Goal: Information Seeking & Learning: Learn about a topic

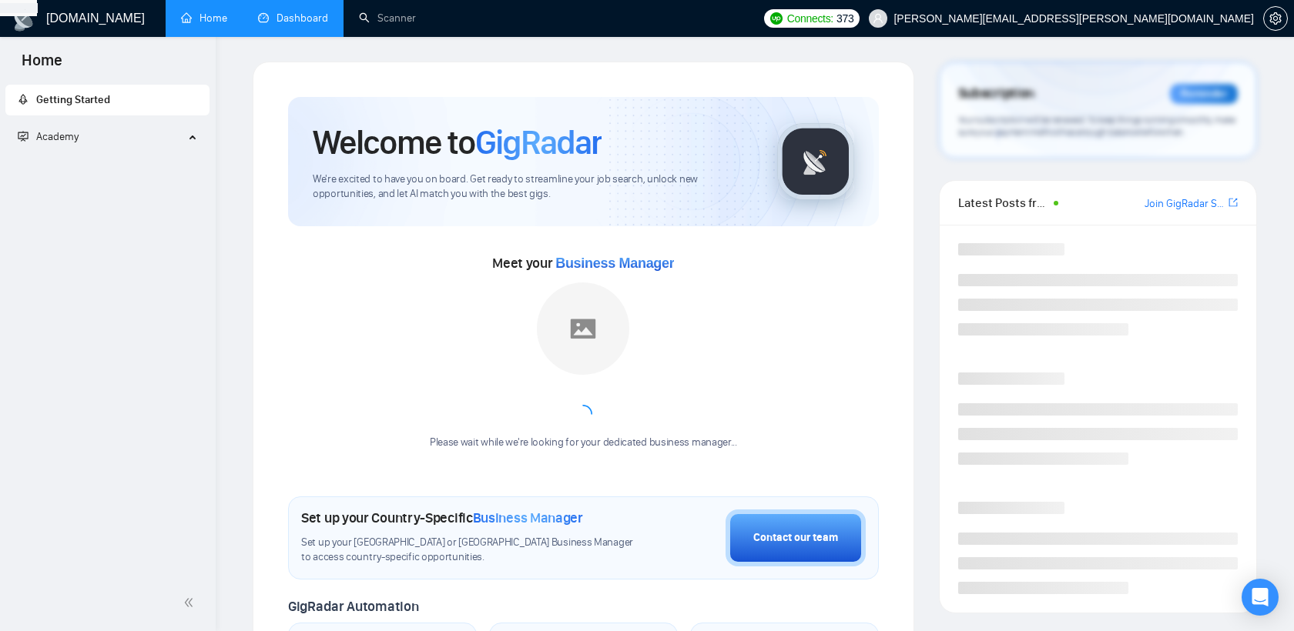
click at [305, 25] on link "Dashboard" at bounding box center [293, 18] width 70 height 13
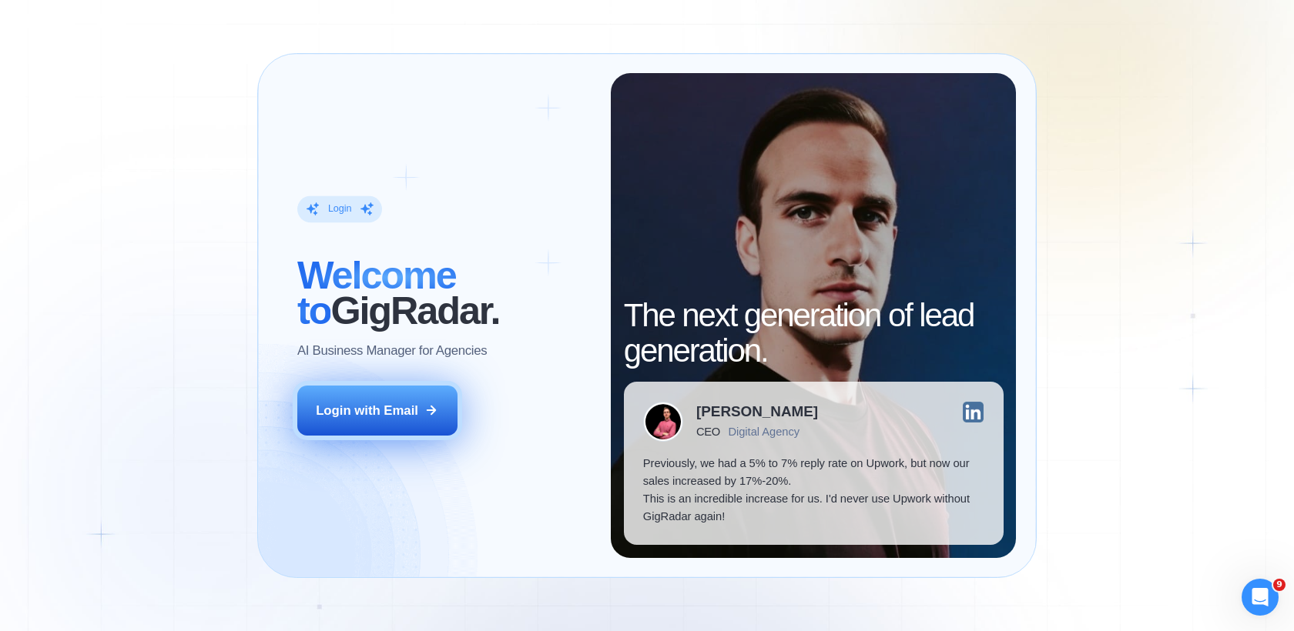
click at [414, 404] on div "Login with Email" at bounding box center [367, 411] width 102 height 18
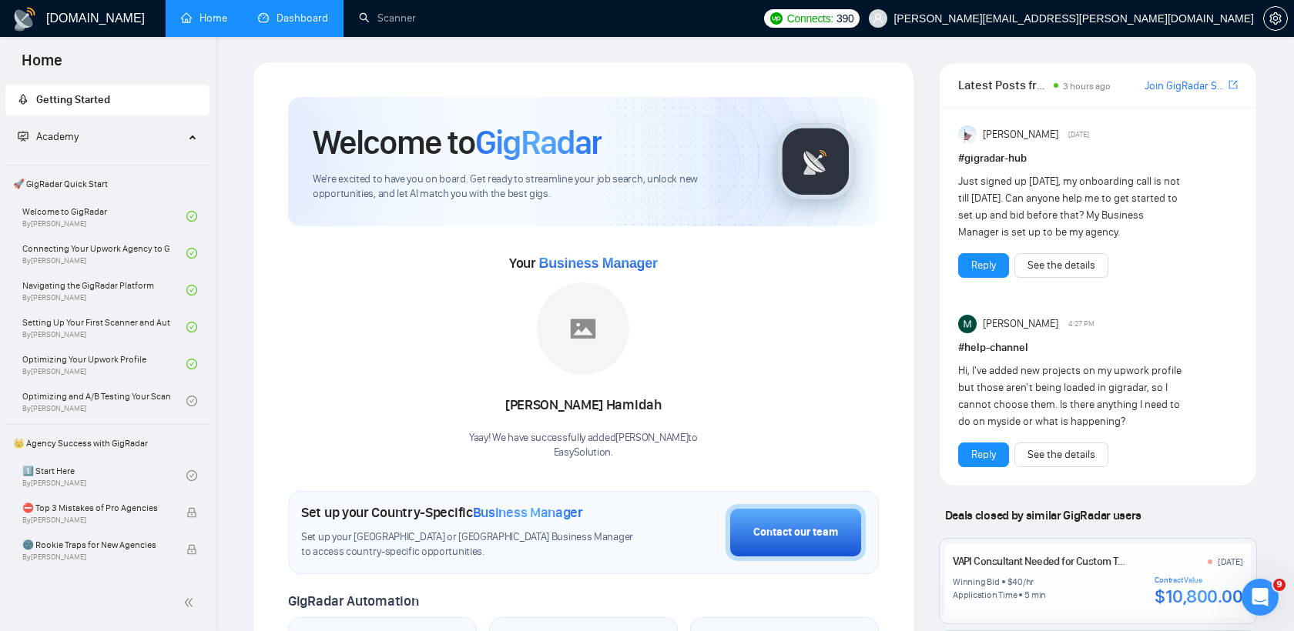
click at [290, 19] on link "Dashboard" at bounding box center [293, 18] width 70 height 13
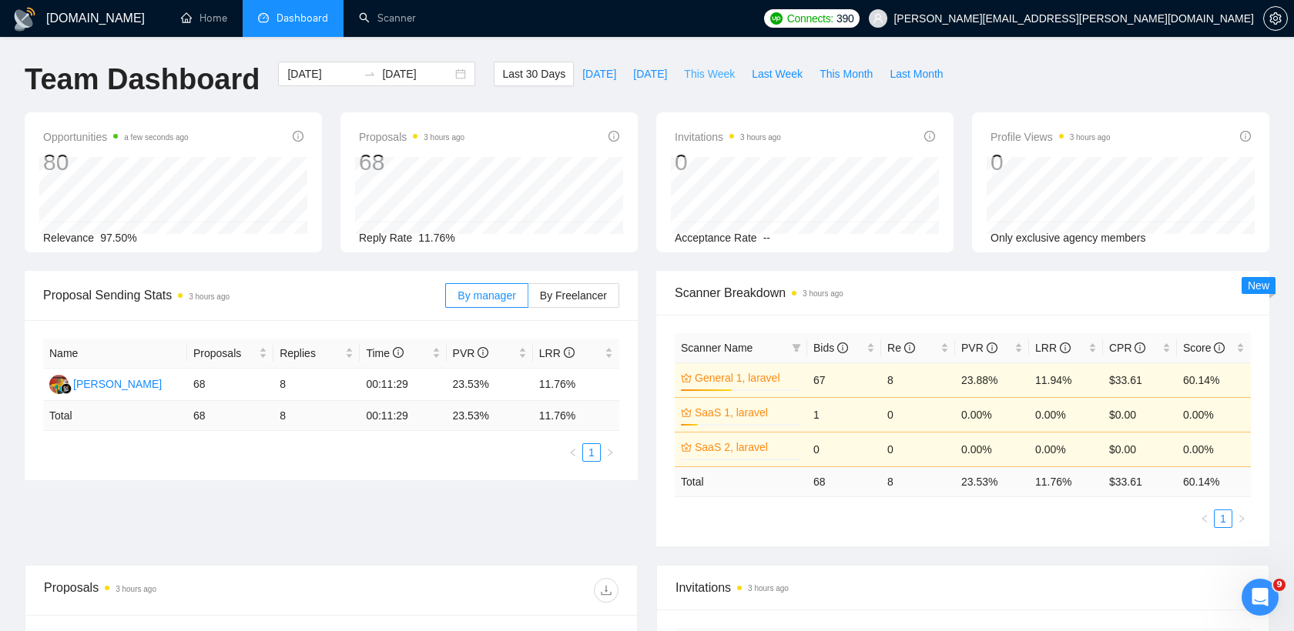
click at [700, 79] on span "This Week" at bounding box center [709, 73] width 51 height 17
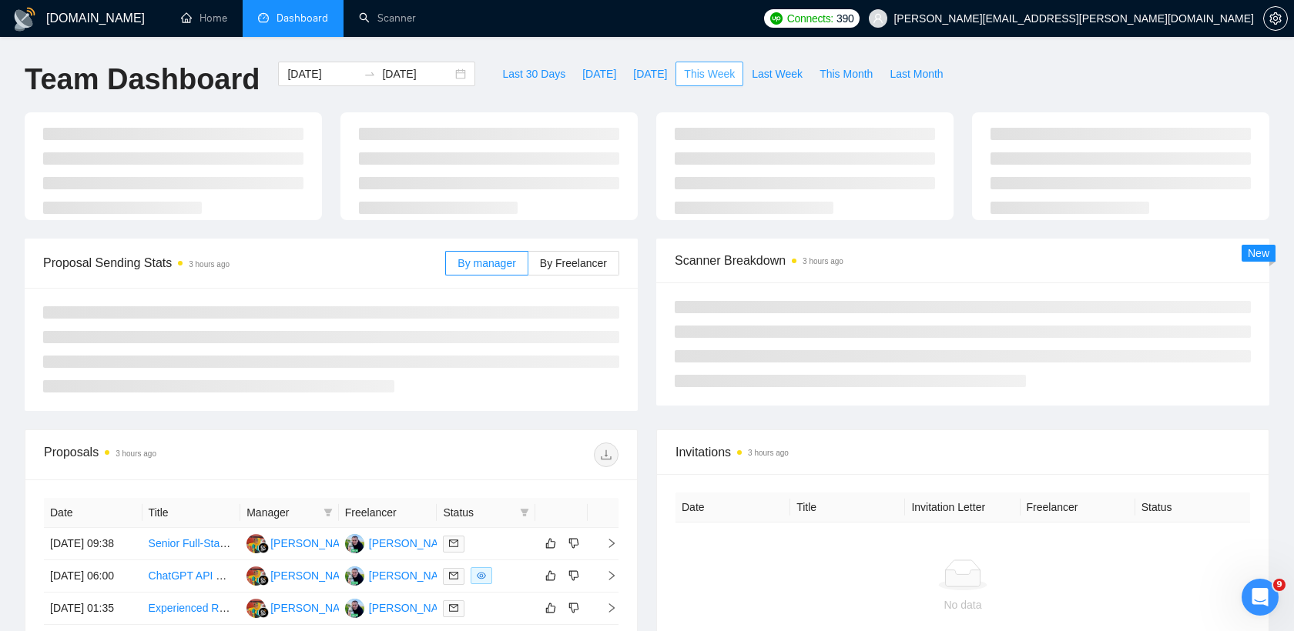
type input "2025-08-25"
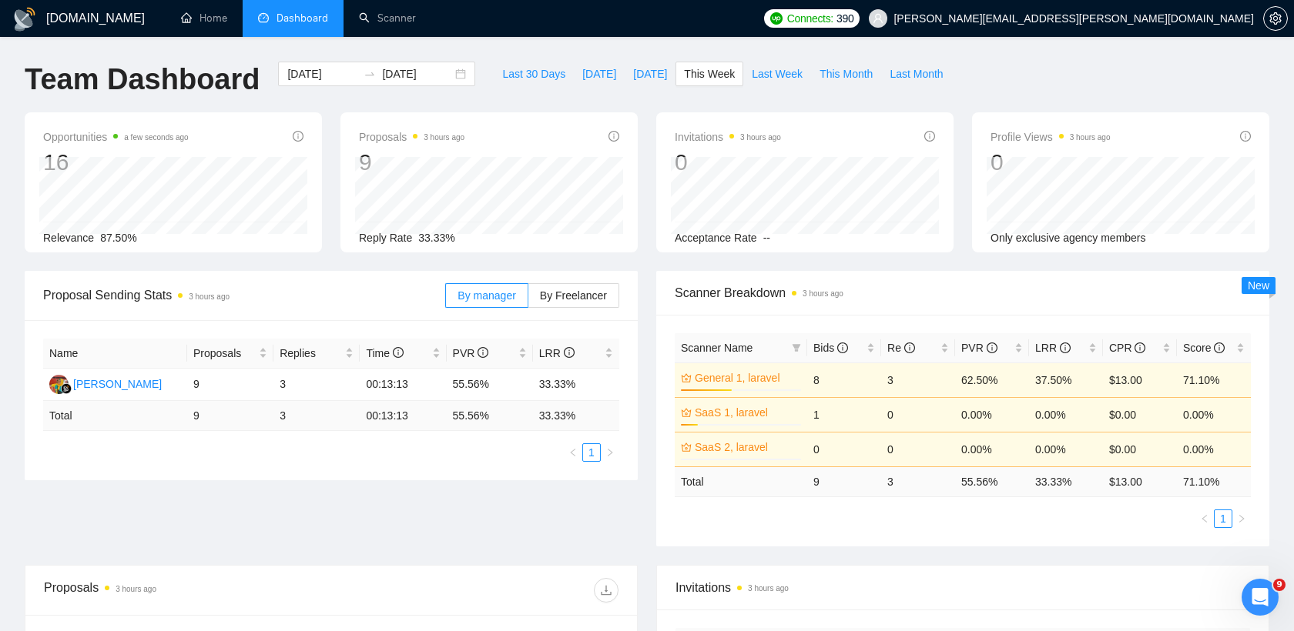
click at [796, 274] on div "Scanner Breakdown 3 hours ago" at bounding box center [962, 293] width 576 height 44
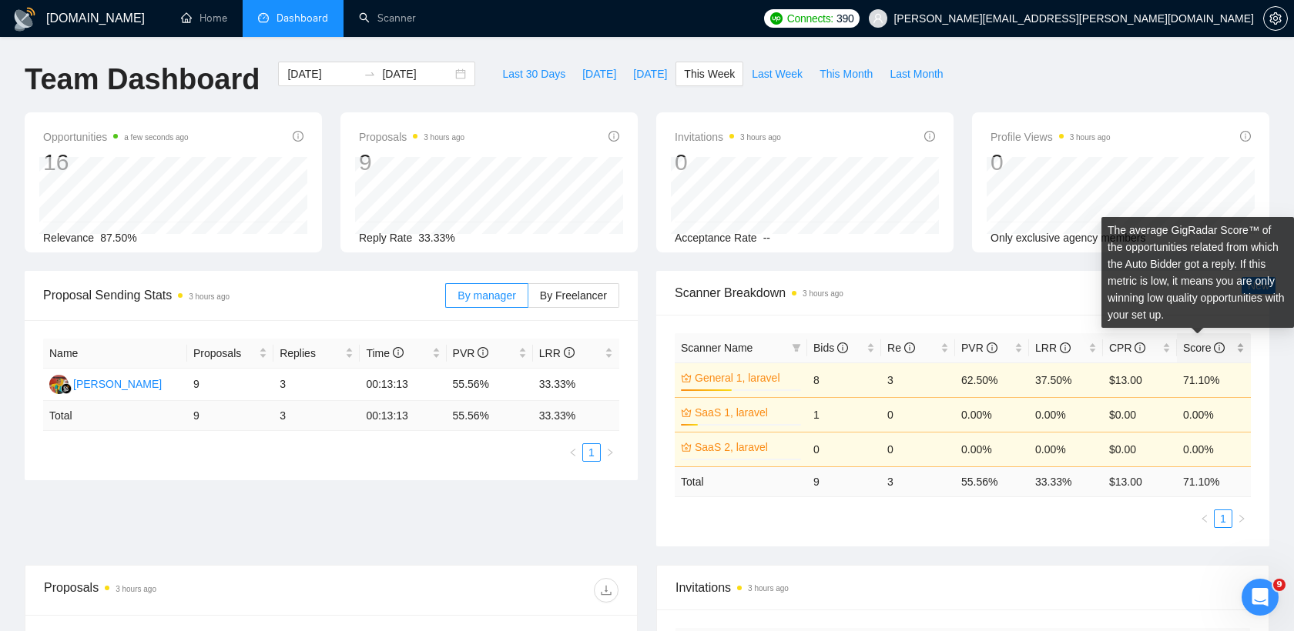
click at [1223, 343] on icon "info-circle" at bounding box center [1218, 348] width 11 height 11
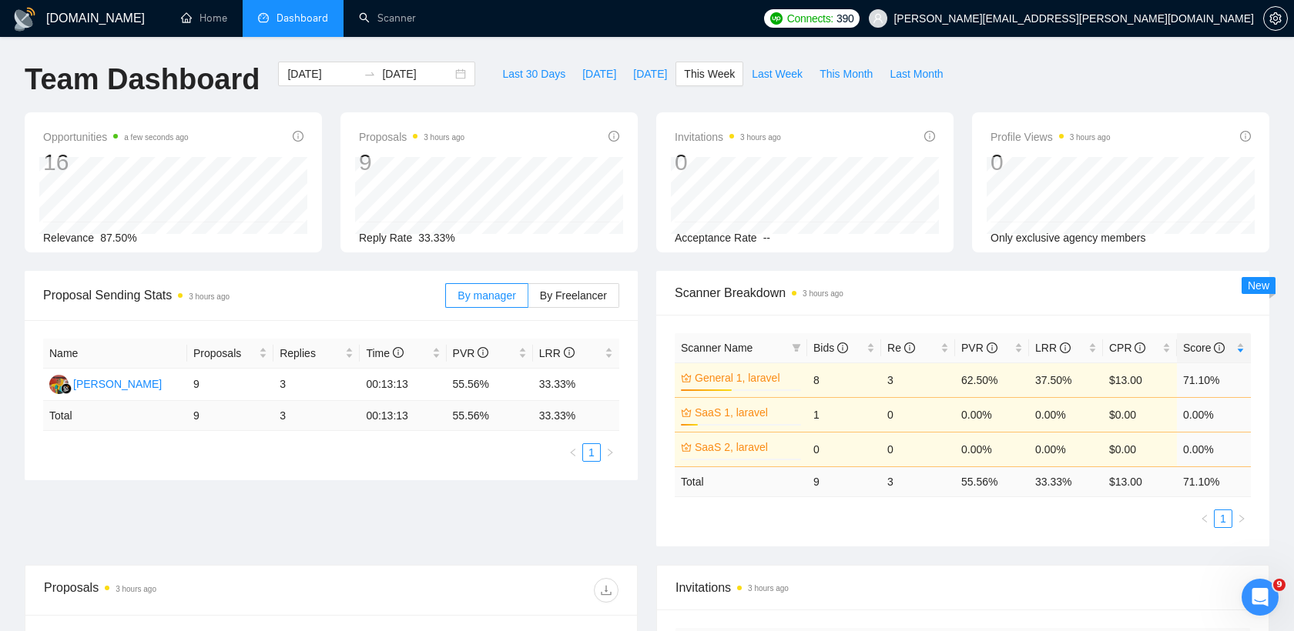
click at [761, 523] on ul "1" at bounding box center [962, 519] width 576 height 18
click at [906, 377] on td "3" at bounding box center [918, 380] width 74 height 35
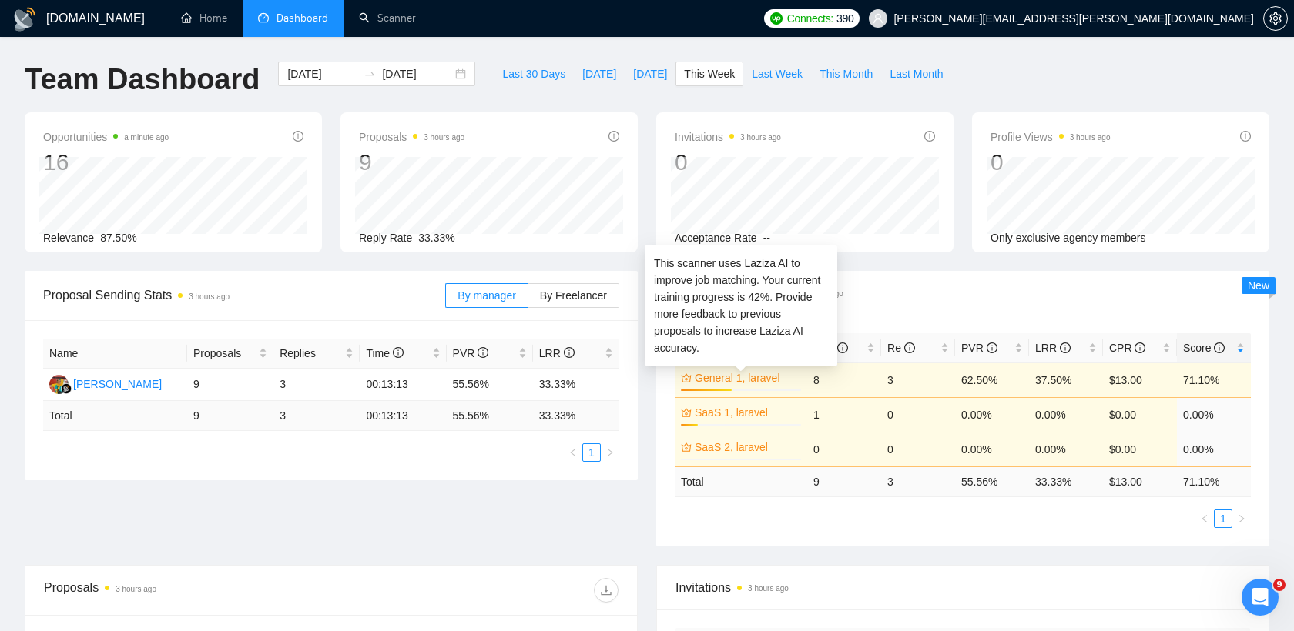
click at [768, 380] on link "General 1, laravel" at bounding box center [746, 378] width 103 height 17
